Goal: Information Seeking & Learning: Find specific fact

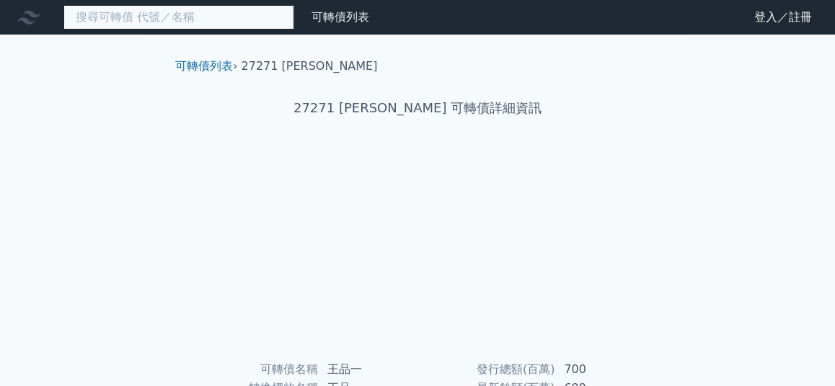
click at [125, 16] on input at bounding box center [178, 17] width 231 height 25
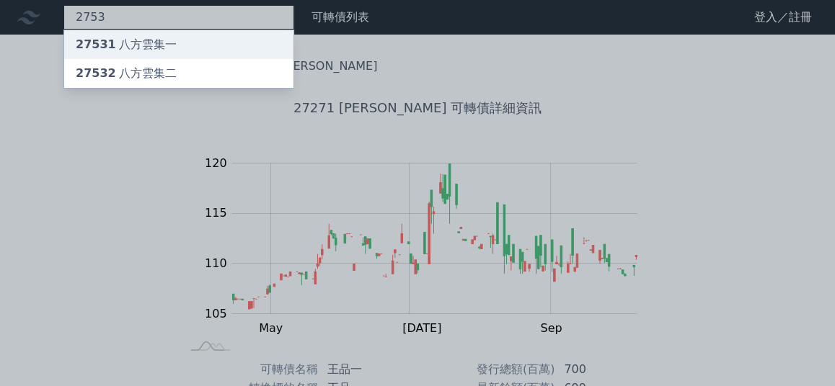
type input "2753"
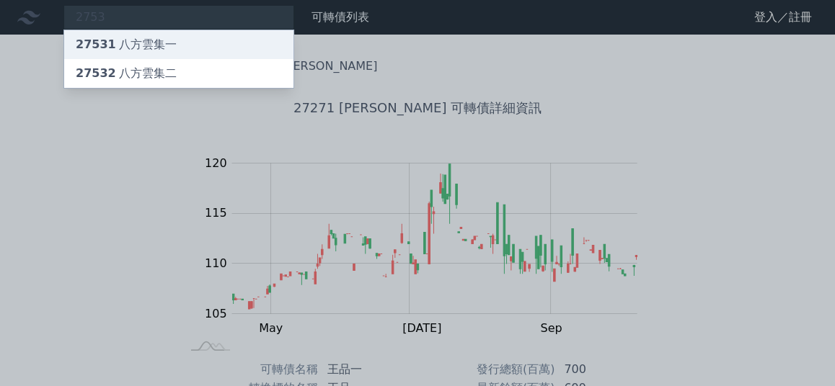
click at [129, 42] on div "27531 八方雲集一" at bounding box center [126, 44] width 101 height 17
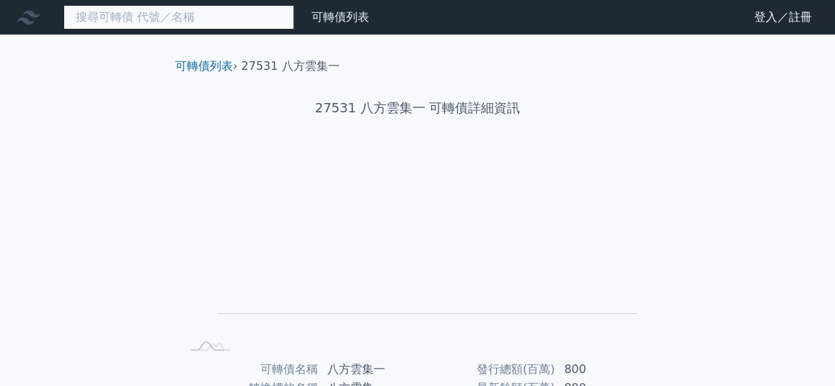
click at [130, 18] on input at bounding box center [178, 17] width 231 height 25
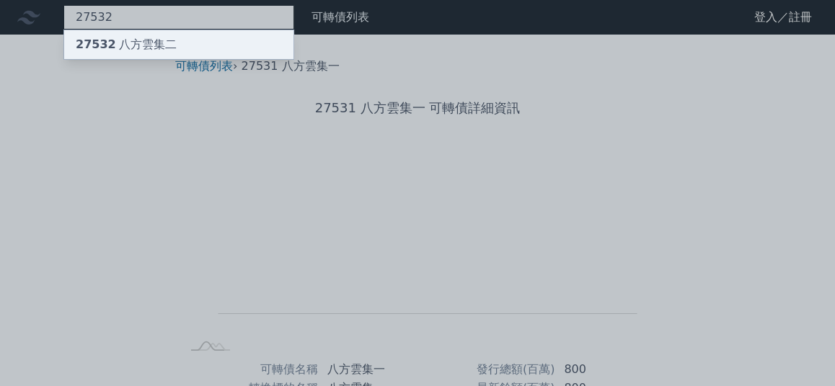
type input "27532"
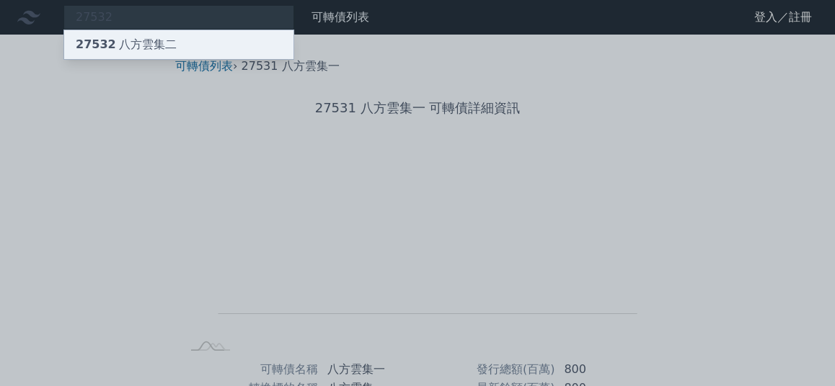
click at [127, 43] on div "27532 八方雲集二" at bounding box center [126, 44] width 101 height 17
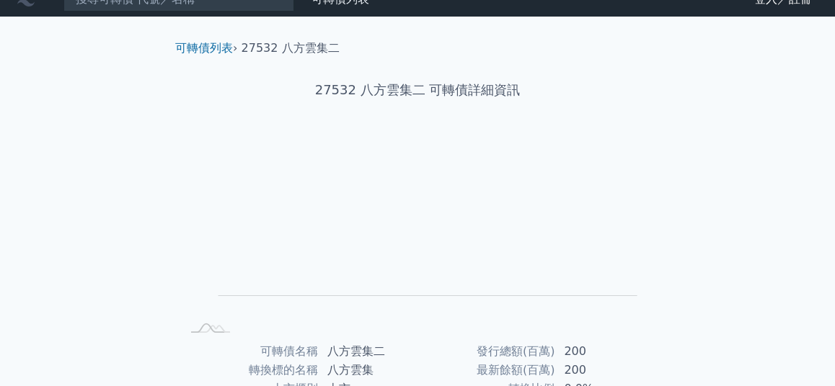
scroll to position [17, 0]
